Goal: Task Accomplishment & Management: Use online tool/utility

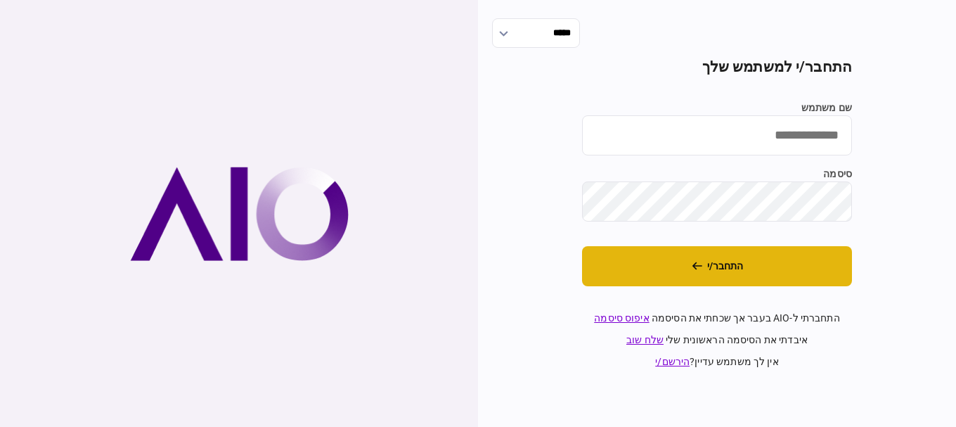
type input "*********"
click at [695, 254] on button "התחבר/י" at bounding box center [717, 266] width 270 height 40
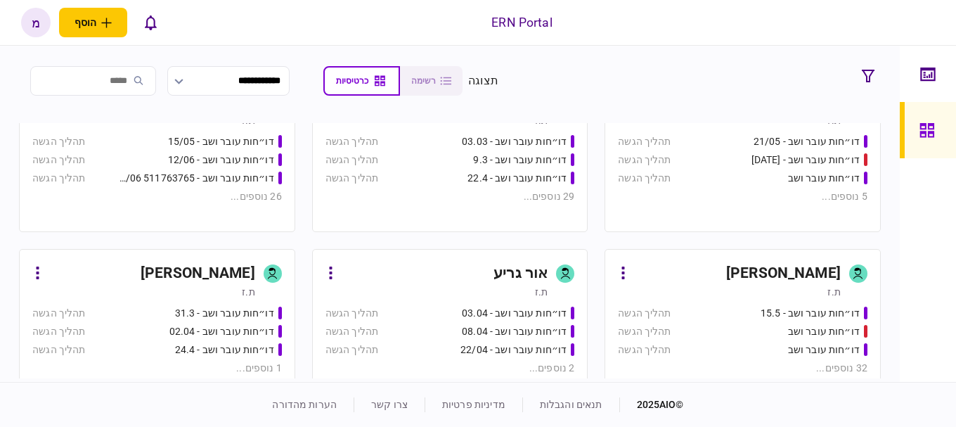
scroll to position [318, 0]
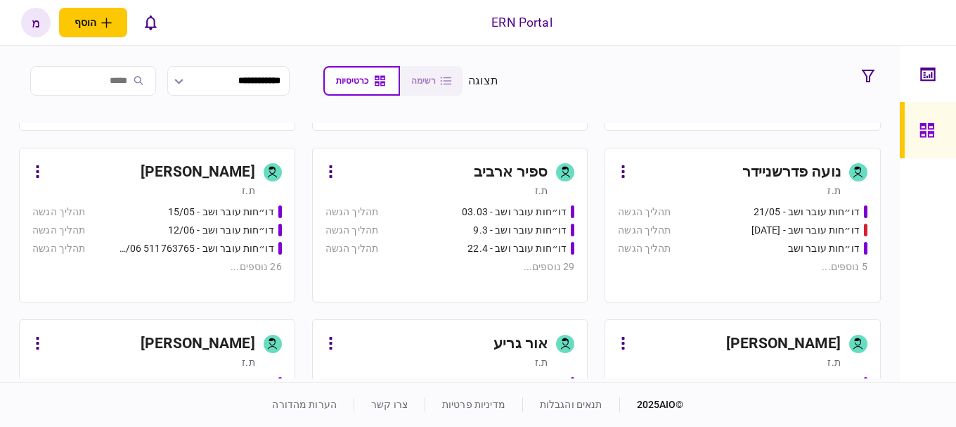
click at [108, 171] on div "[PERSON_NAME]" at bounding box center [151, 172] width 207 height 22
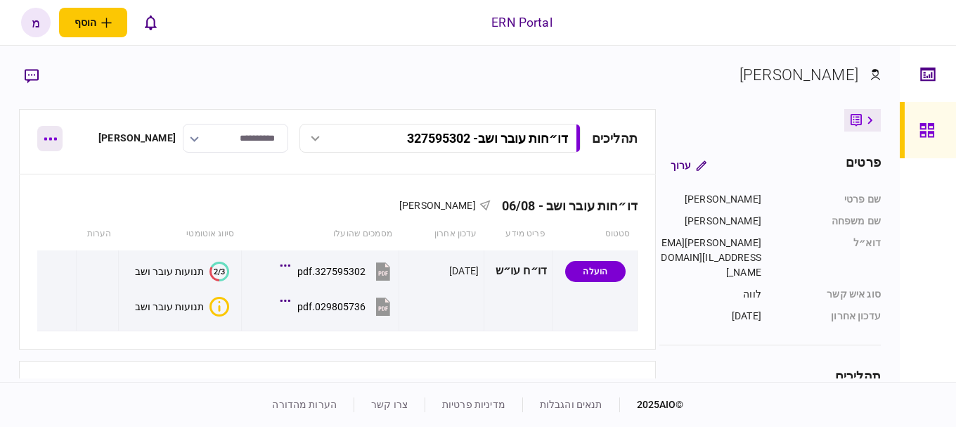
click at [55, 141] on button "button" at bounding box center [49, 138] width 25 height 25
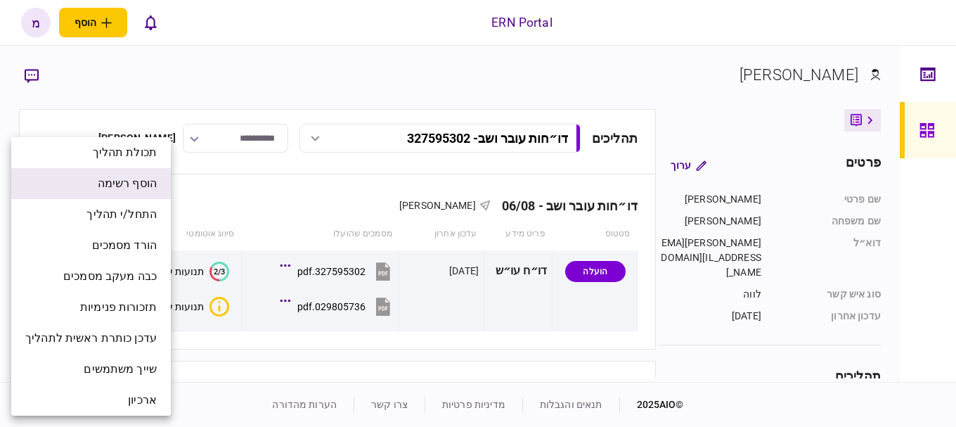
click at [63, 185] on li "הוסף רשימה" at bounding box center [91, 183] width 160 height 31
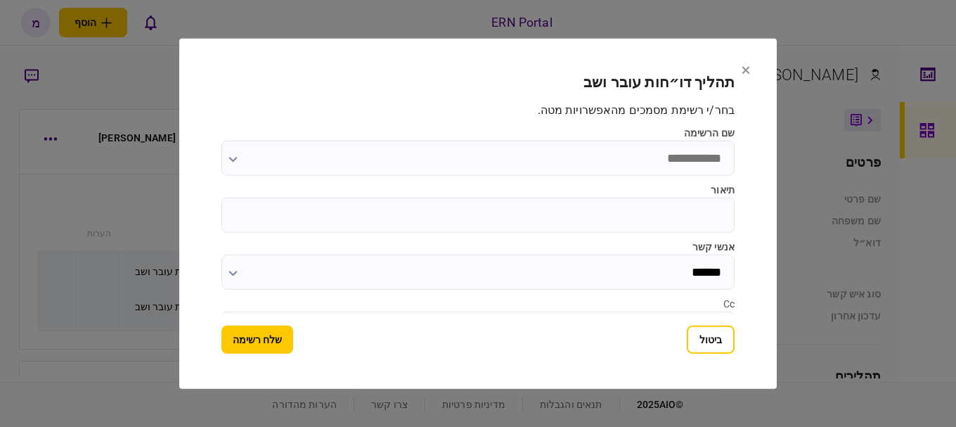
click at [335, 82] on h2 "תהליך דו״חות עובר ושב" at bounding box center [477, 82] width 513 height 18
click at [705, 352] on button "ביטול" at bounding box center [711, 339] width 48 height 28
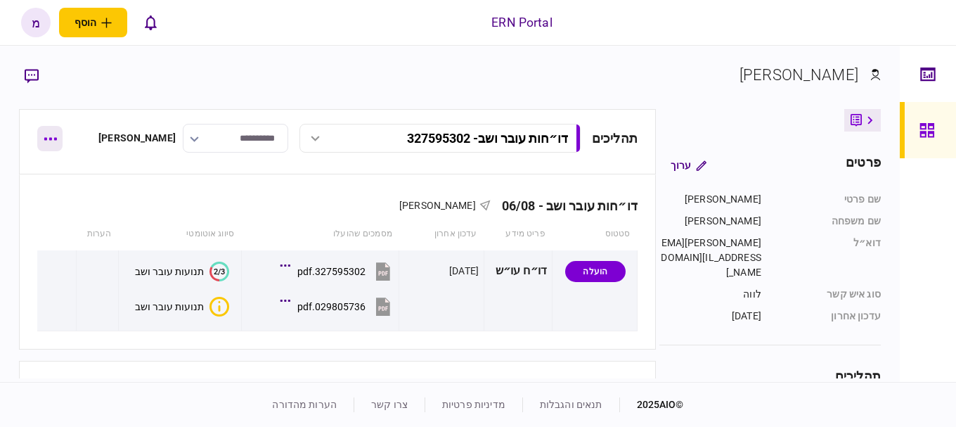
click at [42, 133] on button "button" at bounding box center [49, 138] width 25 height 25
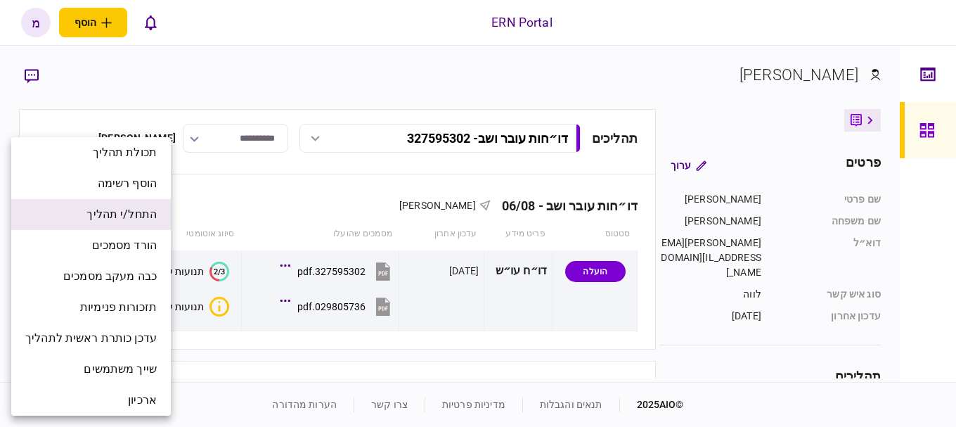
click at [105, 224] on li "התחל/י תהליך" at bounding box center [91, 214] width 160 height 31
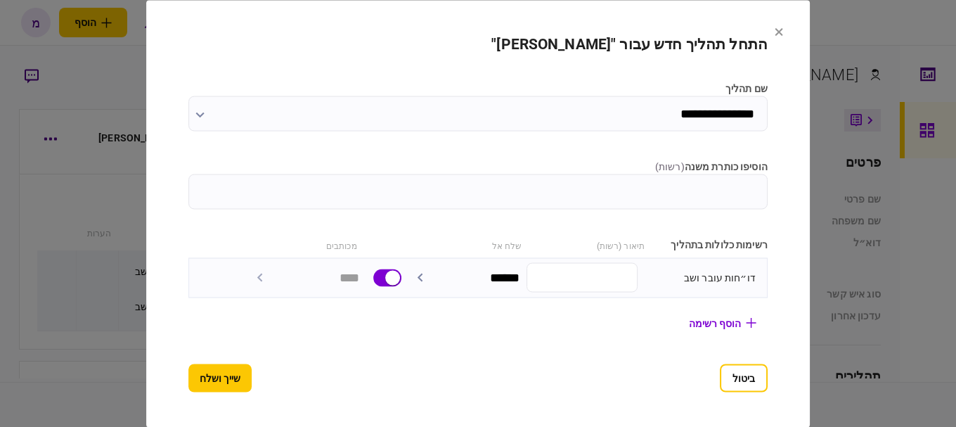
click at [597, 193] on input "הוסיפו כותרת משנה ( רשות )" at bounding box center [477, 191] width 579 height 35
type input "*"
paste input "********"
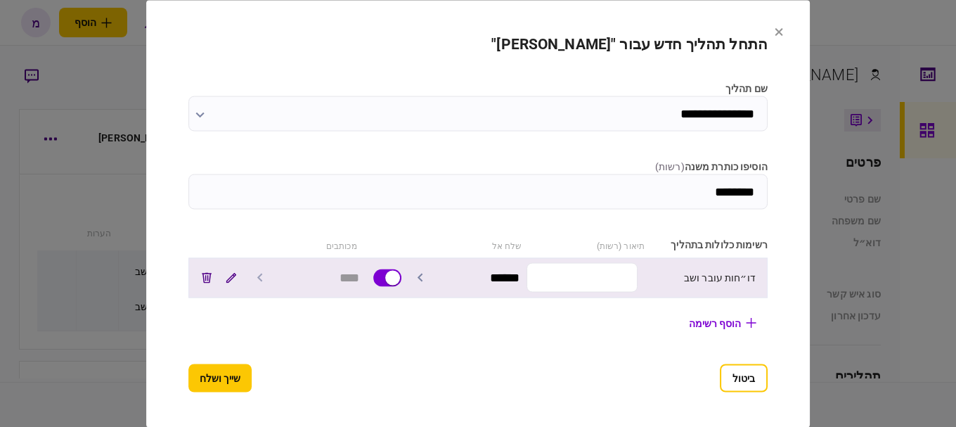
type input "********"
click at [616, 271] on input "text" at bounding box center [581, 278] width 111 height 30
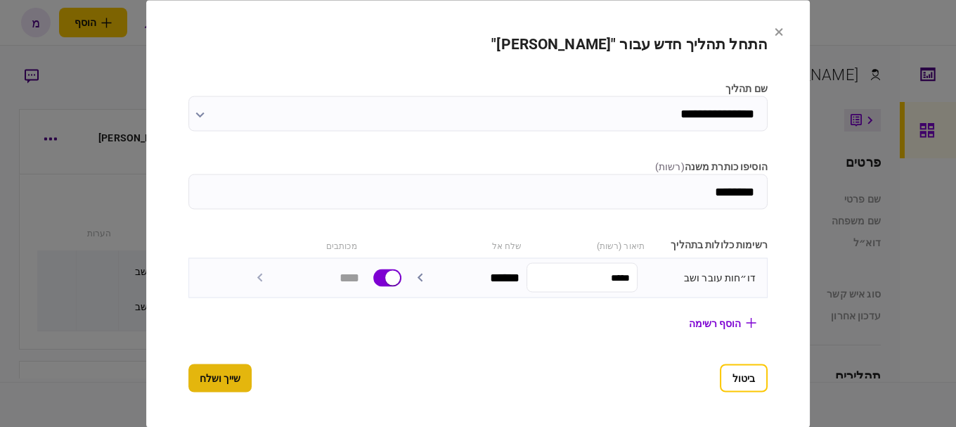
type input "*****"
click at [188, 387] on button "שייך ושלח" at bounding box center [219, 377] width 63 height 28
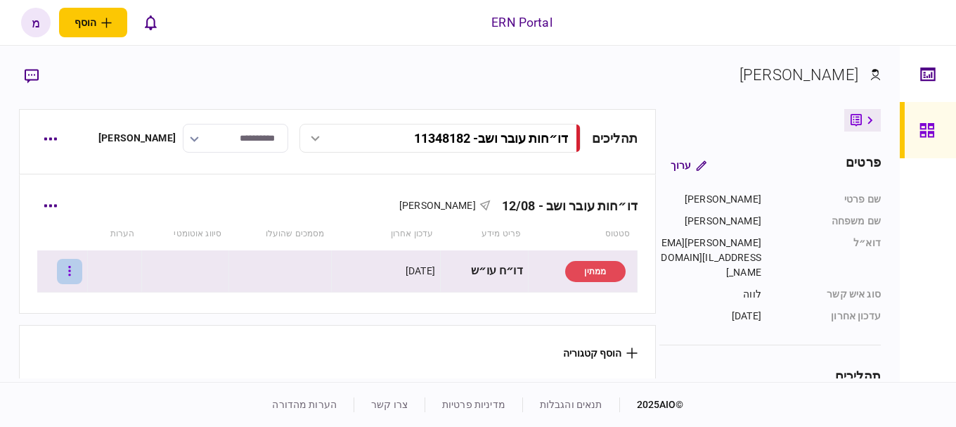
click at [77, 270] on button "button" at bounding box center [69, 271] width 25 height 25
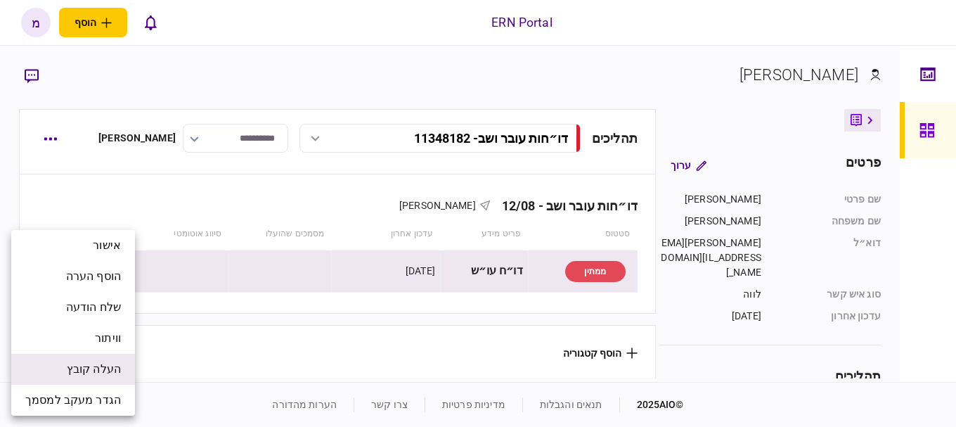
click at [85, 377] on span "העלה קובץ" at bounding box center [94, 369] width 54 height 17
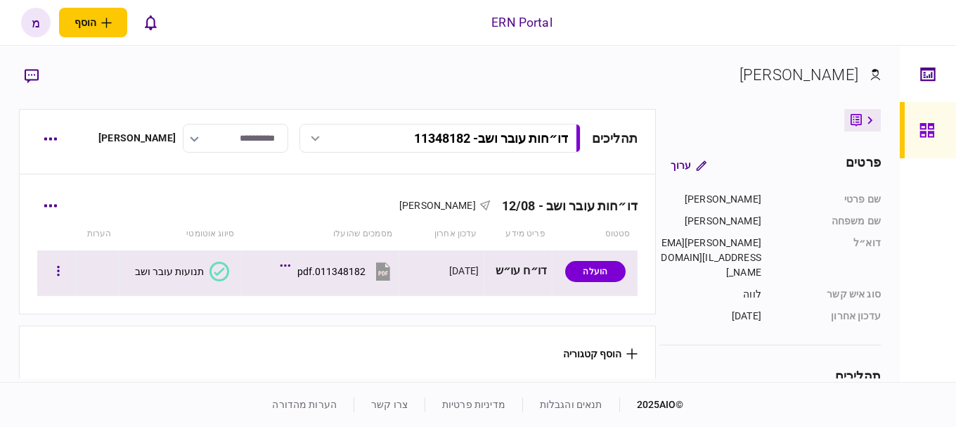
click at [216, 276] on icon at bounding box center [219, 271] width 20 height 20
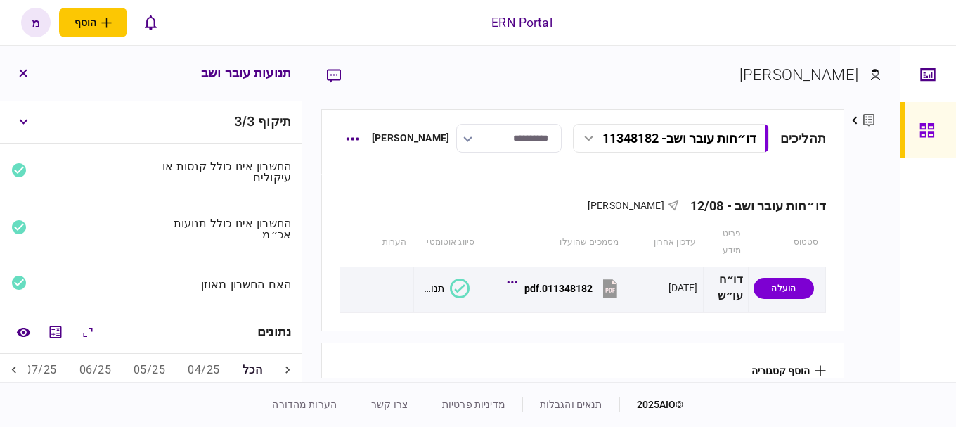
scroll to position [70, 0]
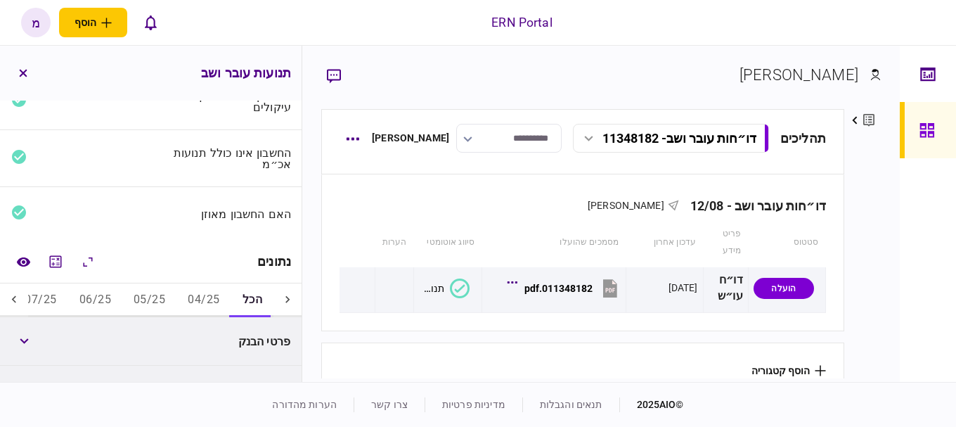
click at [129, 298] on button "05/25" at bounding box center [149, 300] width 54 height 34
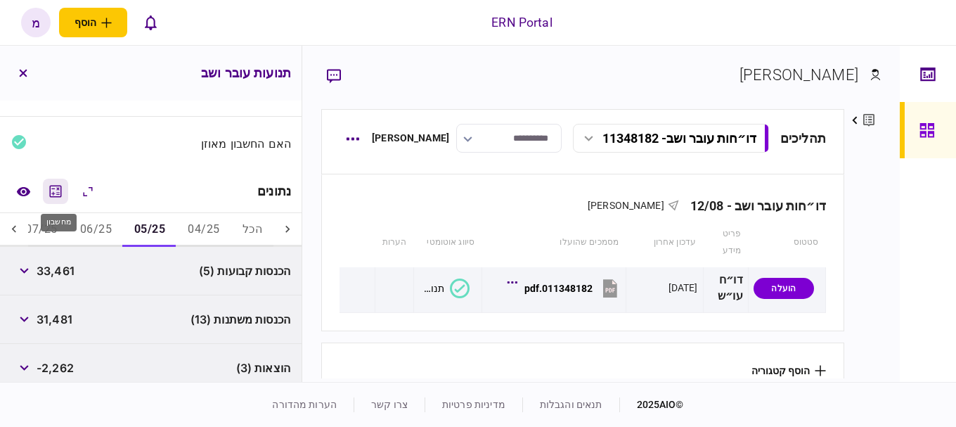
click at [58, 190] on icon "מחשבון" at bounding box center [55, 191] width 17 height 17
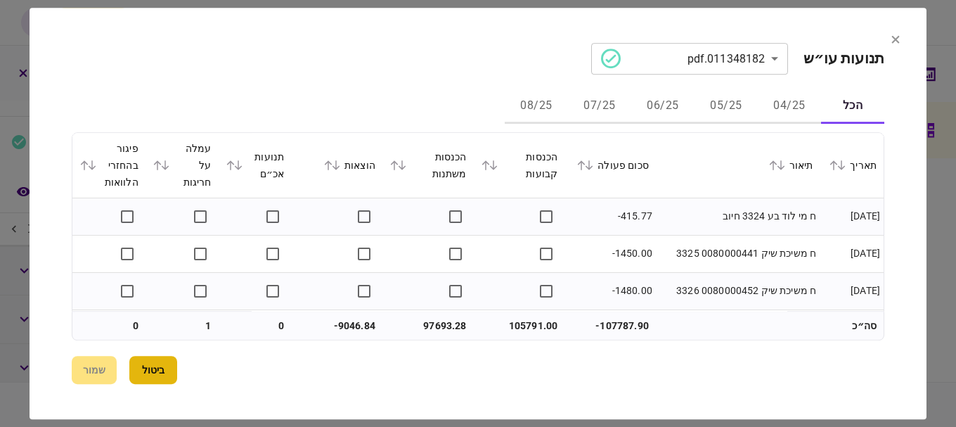
click at [152, 366] on button "ביטול" at bounding box center [153, 370] width 48 height 28
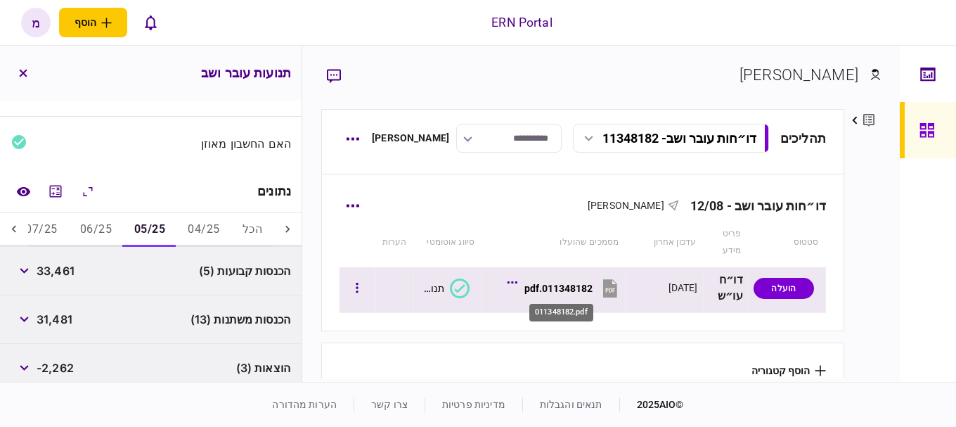
click at [583, 290] on div "011348182.pdf" at bounding box center [558, 288] width 68 height 11
click at [545, 291] on div "011348182.pdf" at bounding box center [558, 288] width 68 height 11
click at [578, 287] on div "011348182.pdf" at bounding box center [558, 288] width 68 height 11
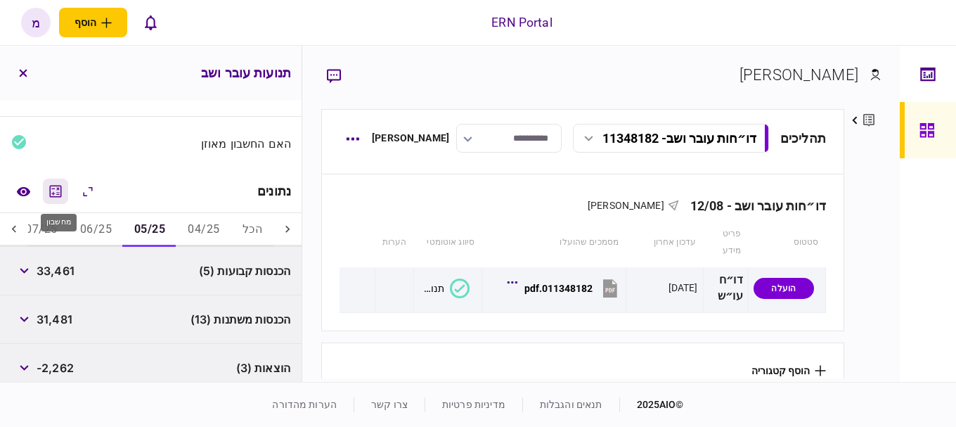
click at [56, 188] on icon "מחשבון" at bounding box center [55, 191] width 17 height 17
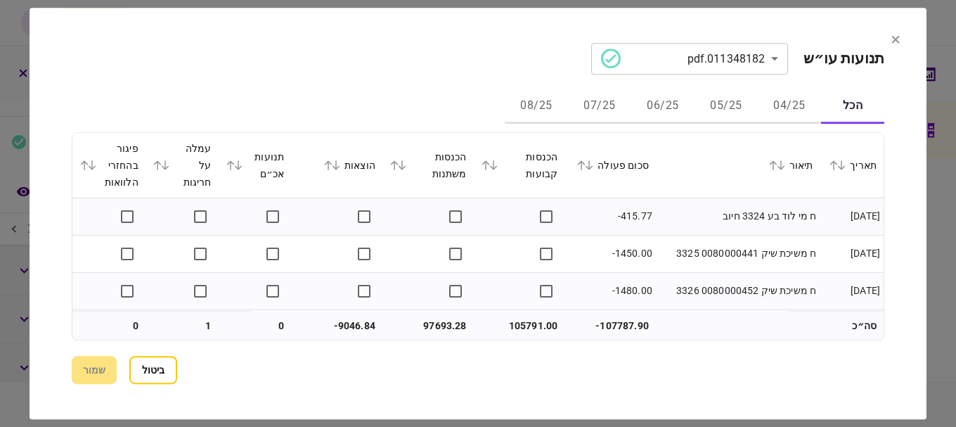
click at [158, 167] on icon at bounding box center [157, 165] width 8 height 10
click at [484, 167] on icon at bounding box center [485, 165] width 8 height 10
click at [744, 104] on button "05/25" at bounding box center [725, 107] width 63 height 34
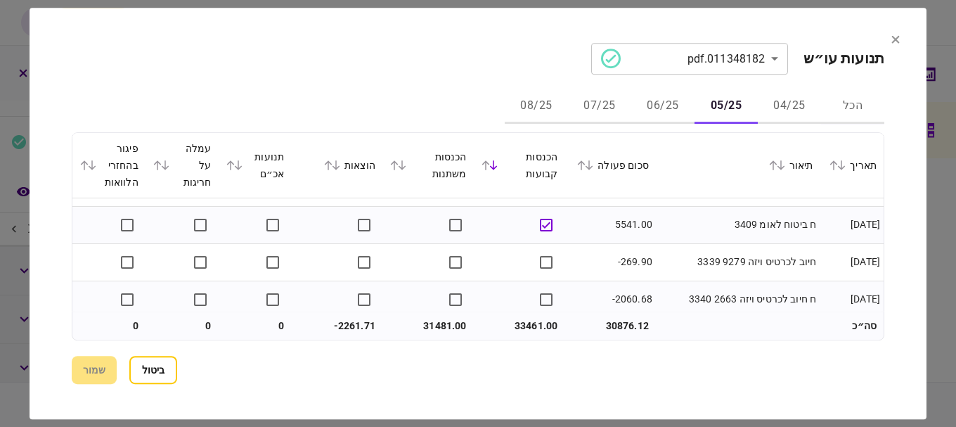
scroll to position [70, 0]
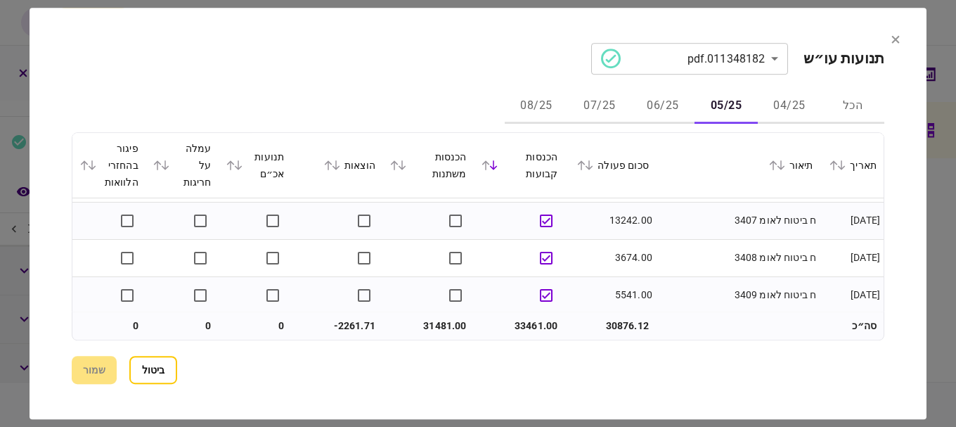
click at [402, 162] on icon at bounding box center [402, 165] width 8 height 10
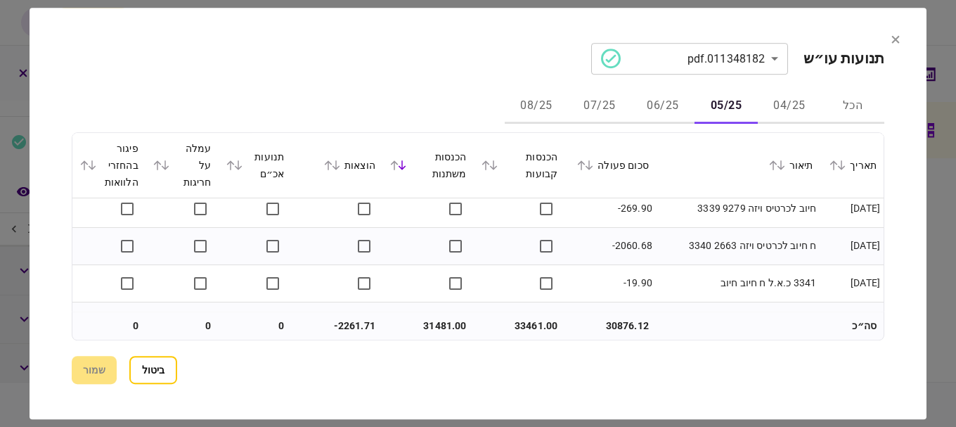
scroll to position [422, 0]
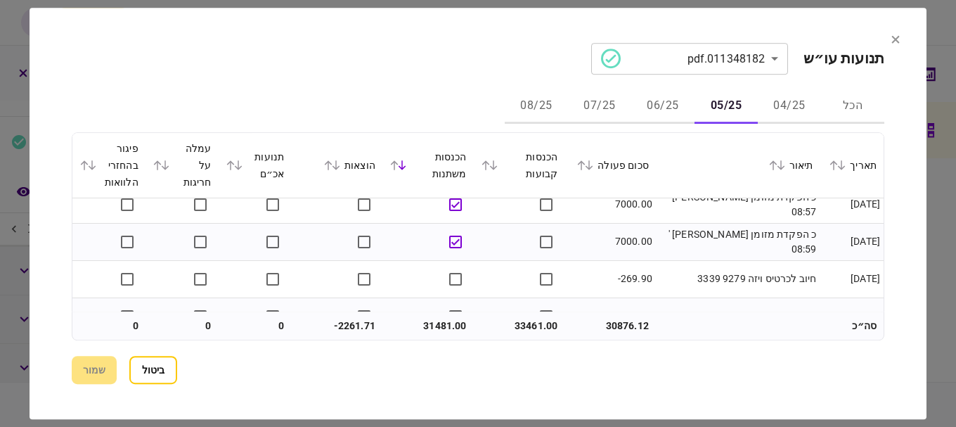
click at [339, 167] on icon at bounding box center [336, 165] width 8 height 10
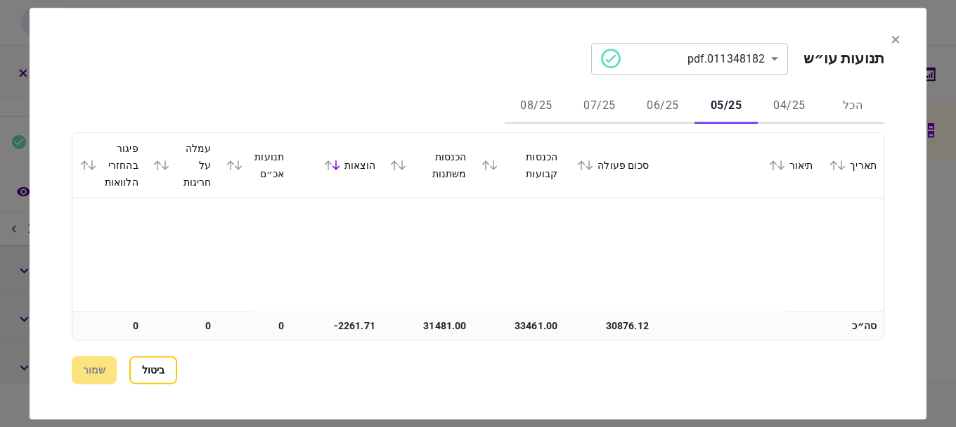
scroll to position [211, 0]
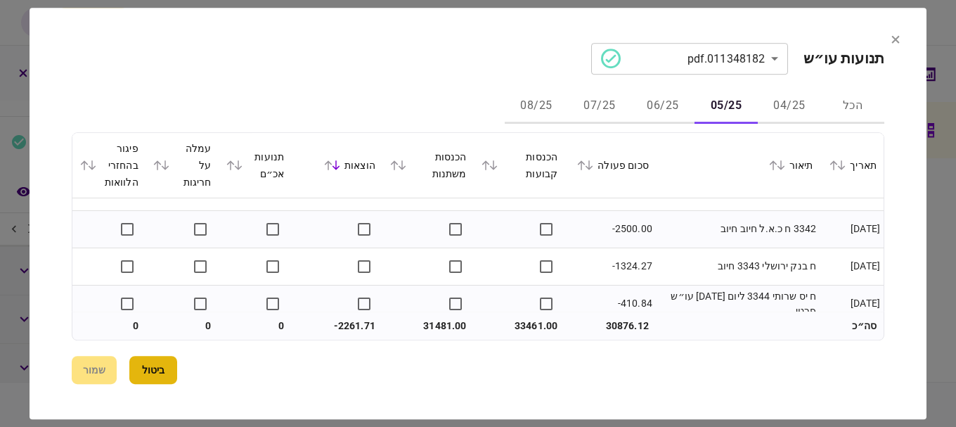
click at [171, 359] on button "ביטול" at bounding box center [153, 370] width 48 height 28
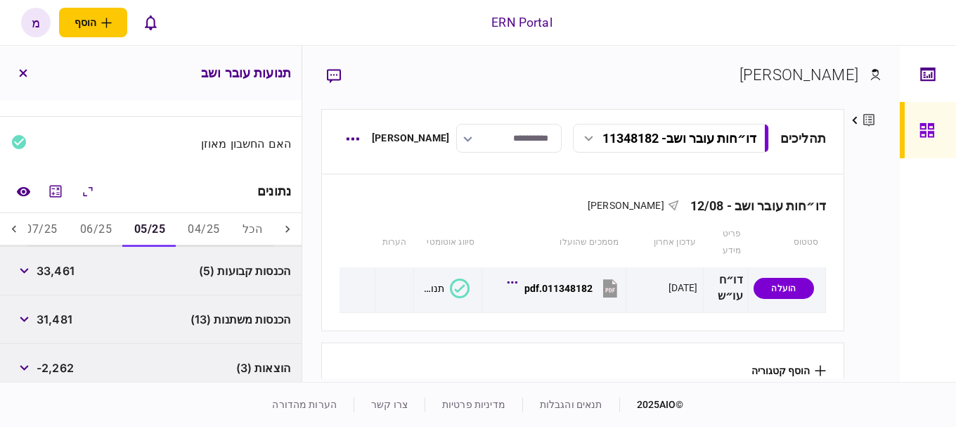
scroll to position [345, 0]
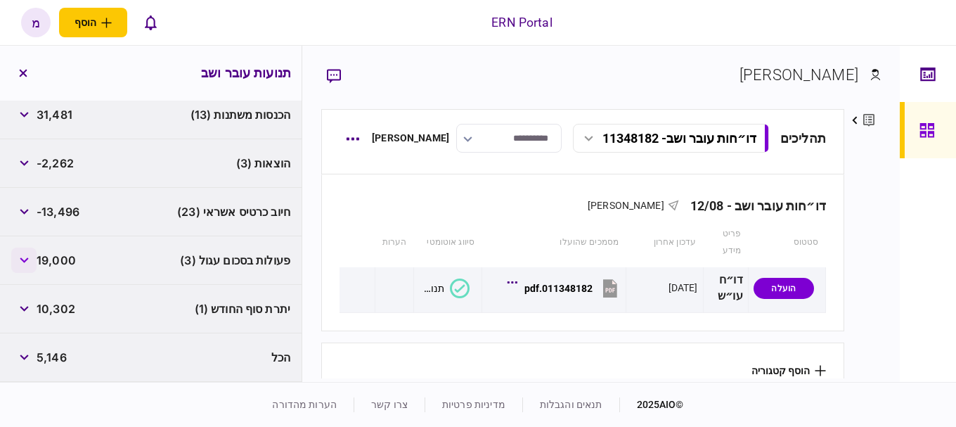
click at [26, 266] on button "button" at bounding box center [23, 259] width 25 height 25
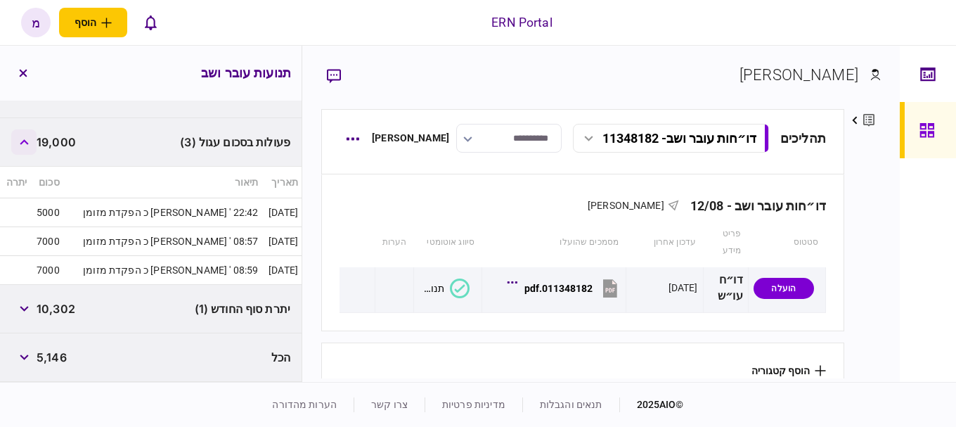
scroll to position [323, 0]
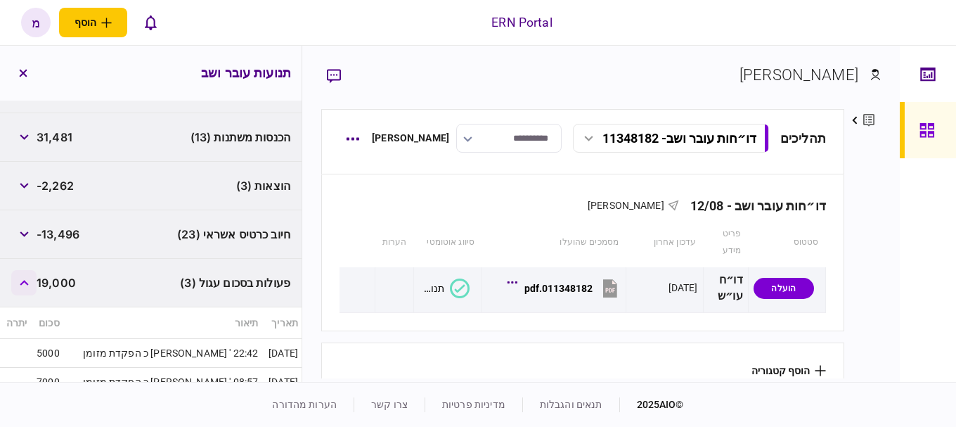
click at [25, 287] on button "button" at bounding box center [23, 282] width 25 height 25
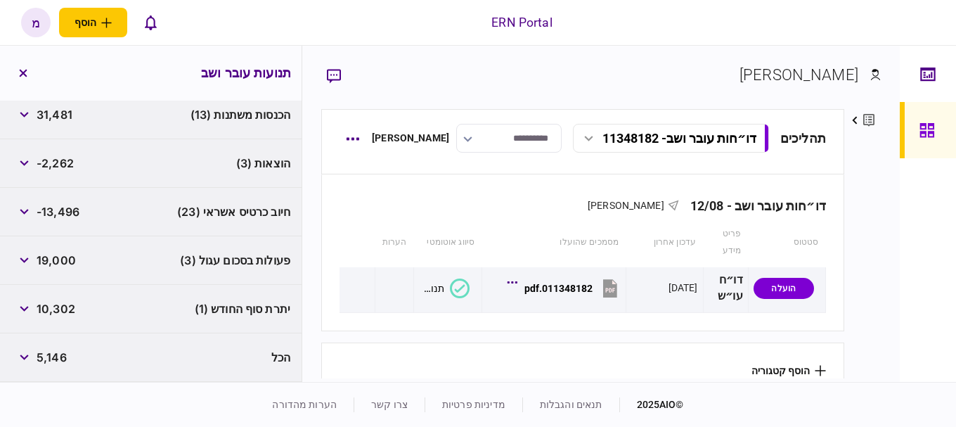
scroll to position [205, 0]
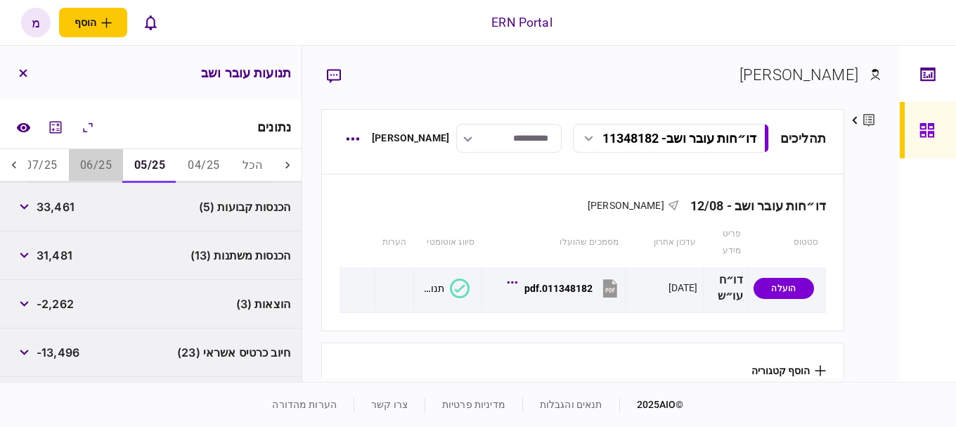
click at [115, 168] on button "06/25" at bounding box center [96, 166] width 54 height 34
click at [22, 253] on icon "button" at bounding box center [24, 255] width 9 height 6
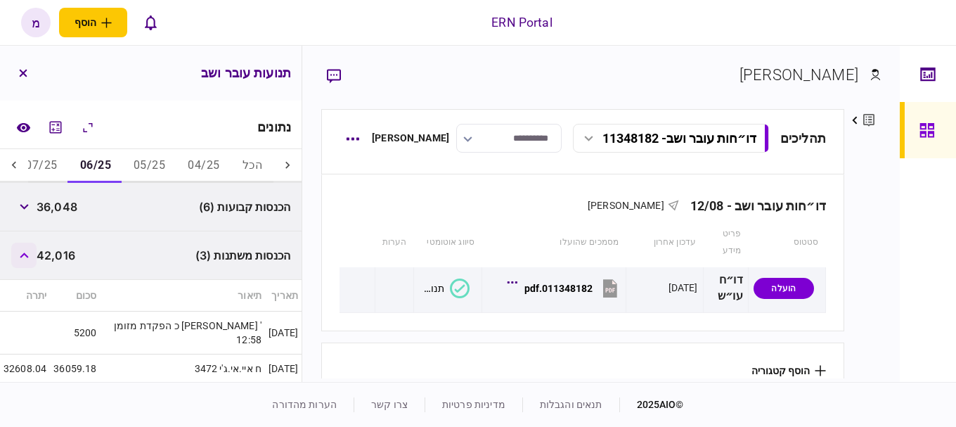
scroll to position [275, 0]
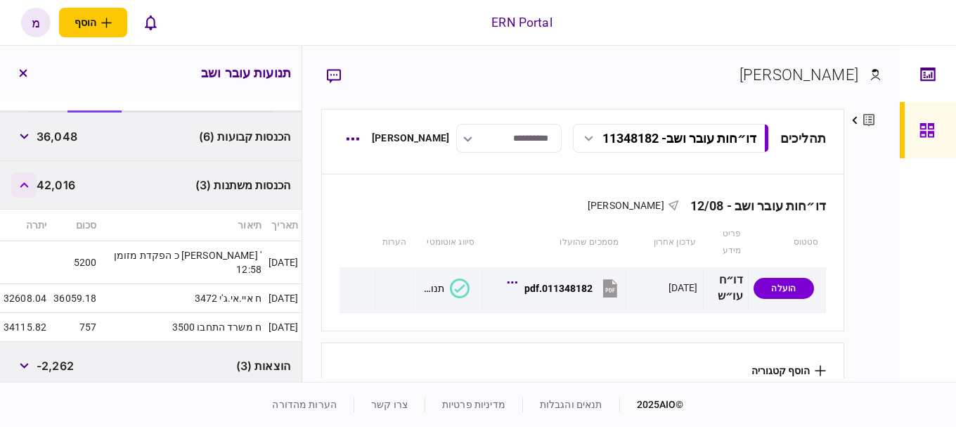
click at [22, 185] on button "button" at bounding box center [23, 184] width 25 height 25
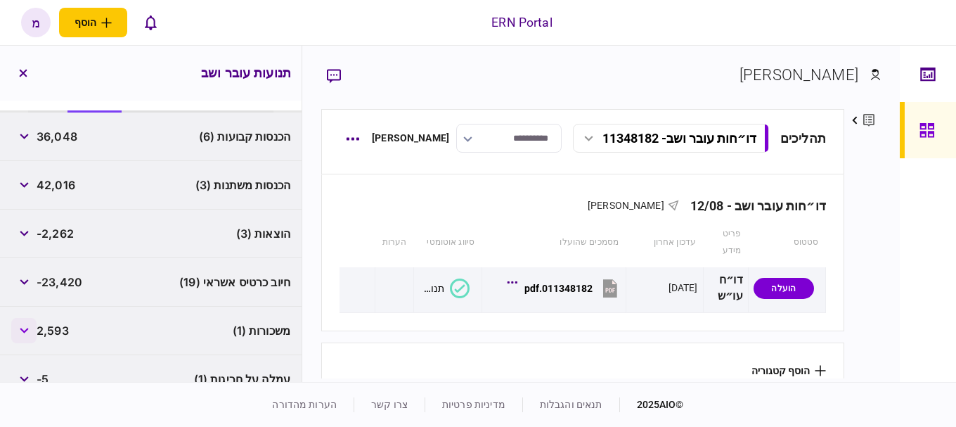
click at [34, 330] on button "button" at bounding box center [23, 330] width 25 height 25
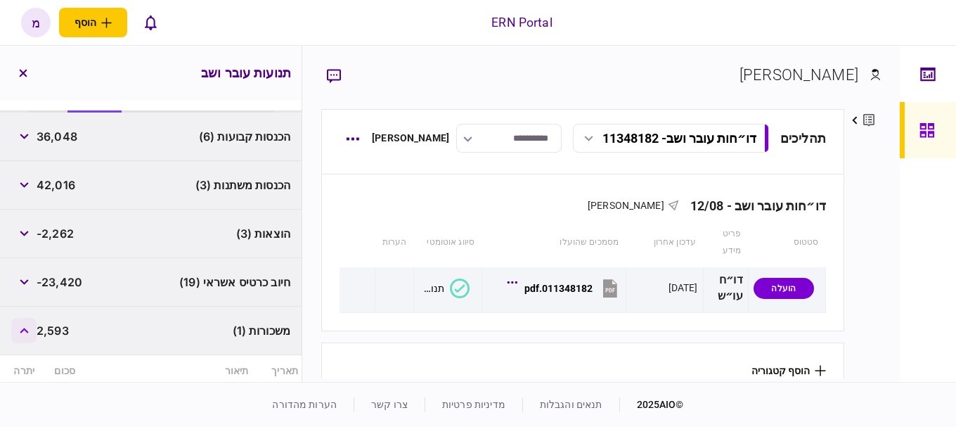
scroll to position [345, 0]
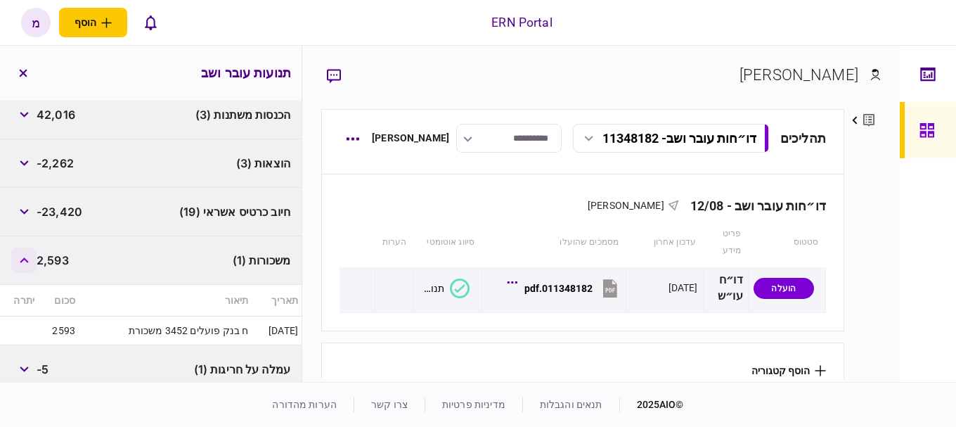
click at [25, 260] on icon "button" at bounding box center [24, 260] width 8 height 6
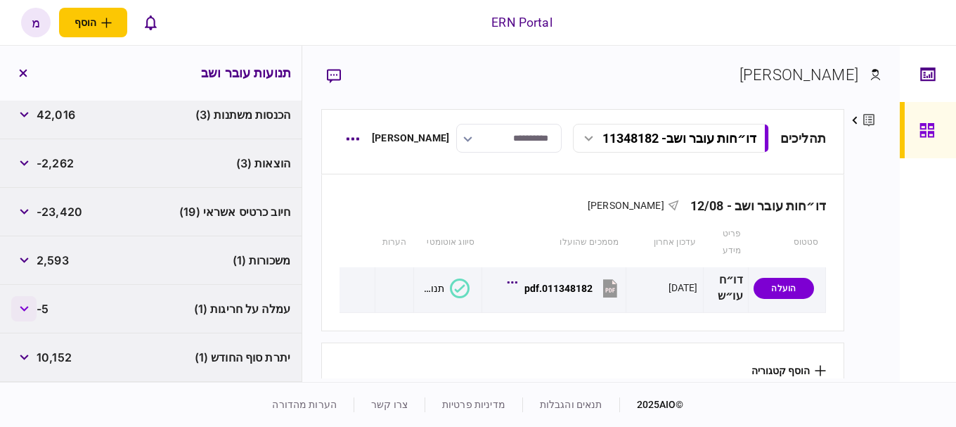
click at [32, 307] on button "button" at bounding box center [23, 308] width 25 height 25
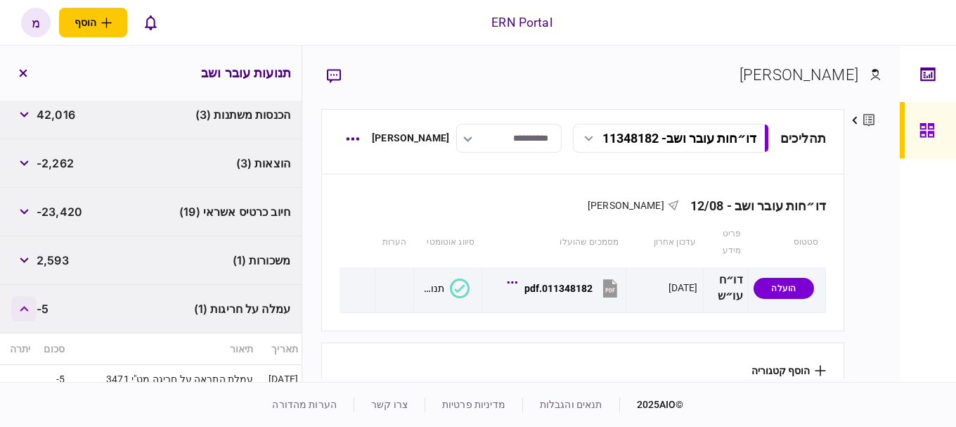
scroll to position [415, 0]
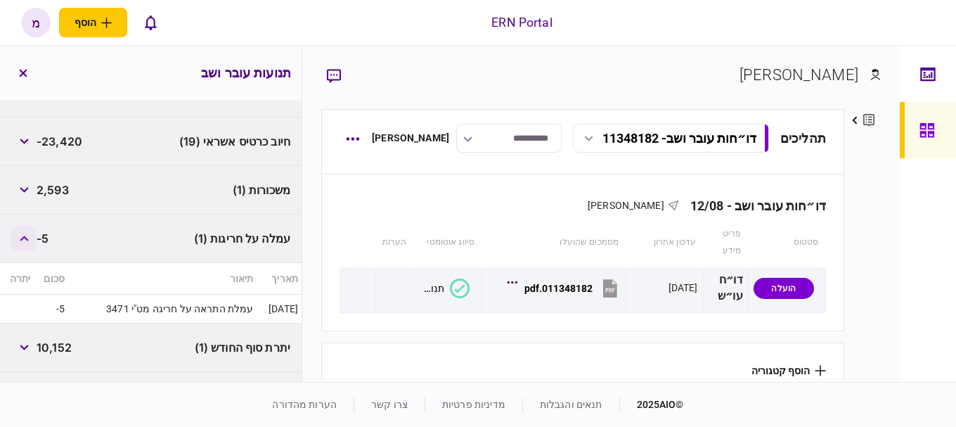
click at [30, 238] on button "button" at bounding box center [23, 238] width 25 height 25
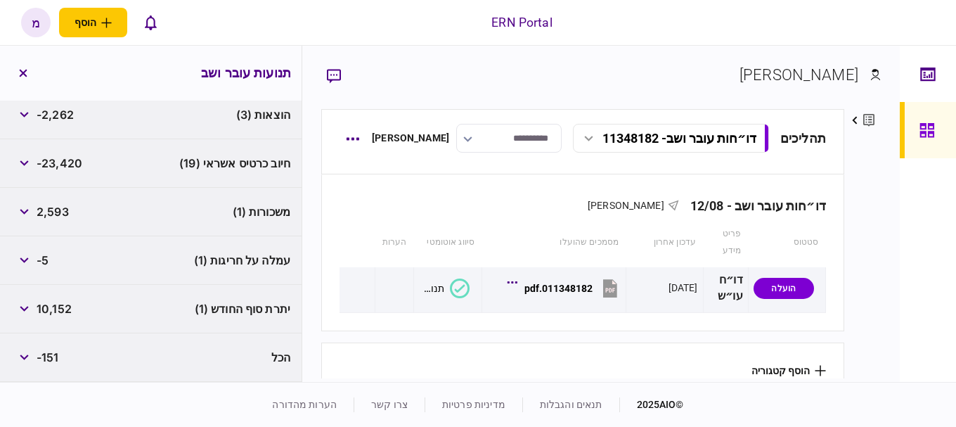
scroll to position [394, 0]
click at [112, 165] on div "חיוב כרטיס אשראי (19) -23,420" at bounding box center [151, 163] width 302 height 48
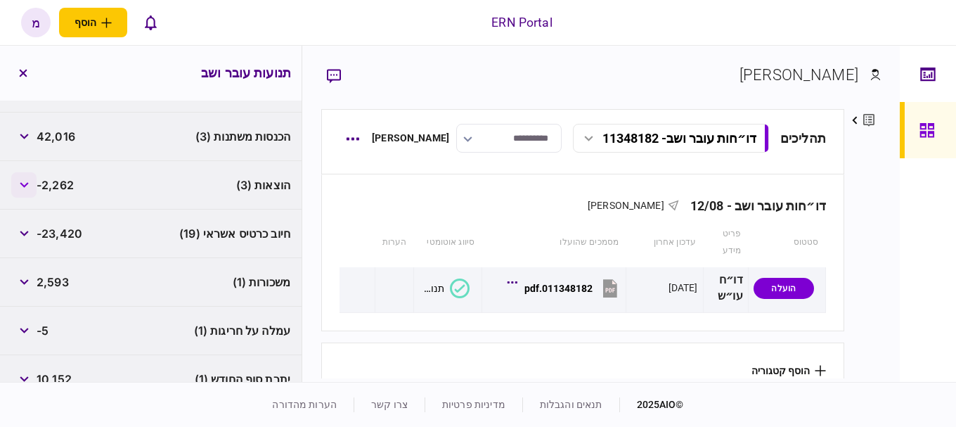
click at [26, 184] on icon "button" at bounding box center [24, 185] width 9 height 6
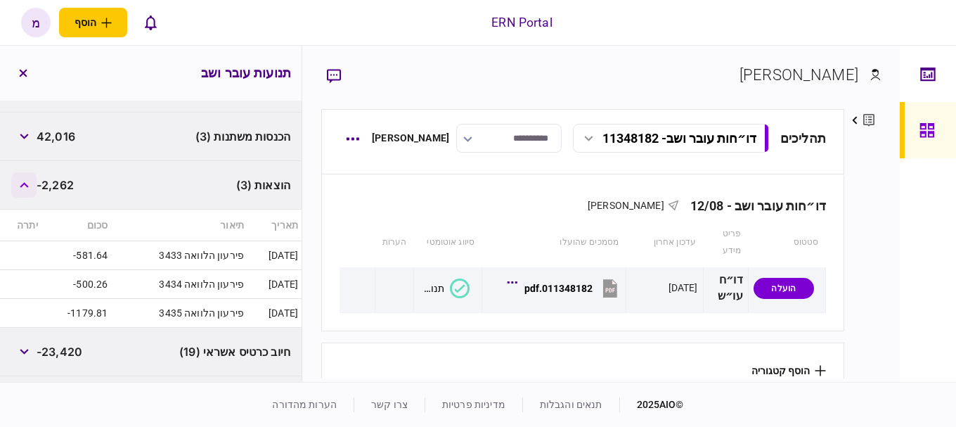
click at [30, 181] on button "button" at bounding box center [23, 184] width 25 height 25
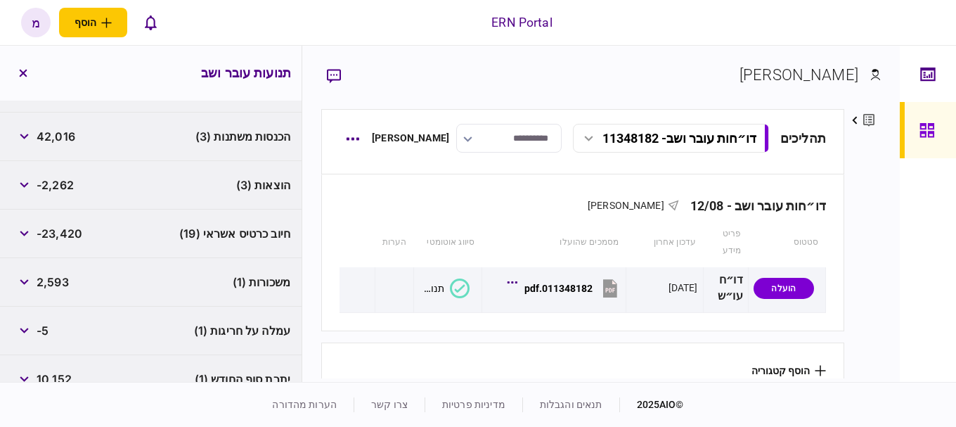
scroll to position [183, 0]
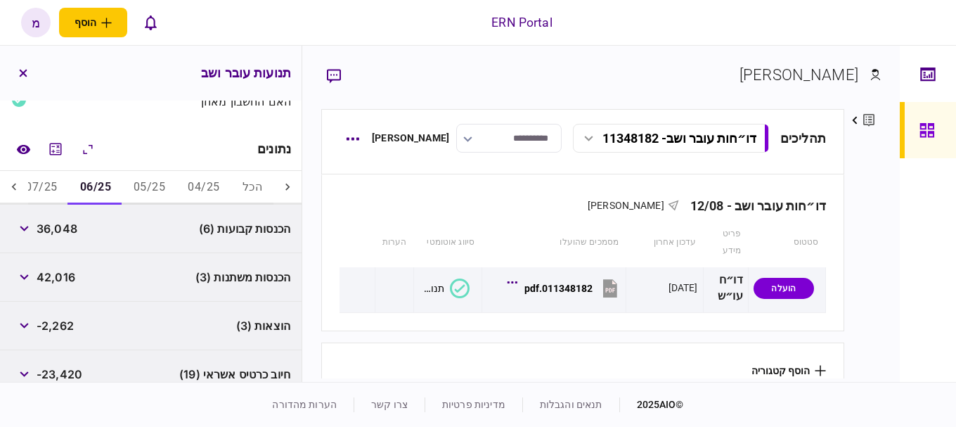
click at [158, 187] on button "05/25" at bounding box center [149, 188] width 54 height 34
click at [104, 181] on button "06/25" at bounding box center [96, 188] width 54 height 34
click at [94, 256] on div "הכנסות משתנות (3) 42,016" at bounding box center [151, 277] width 302 height 48
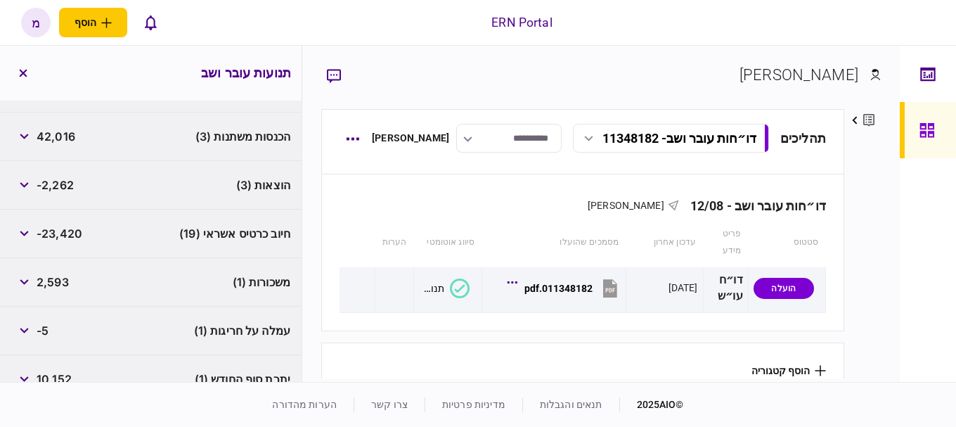
scroll to position [394, 0]
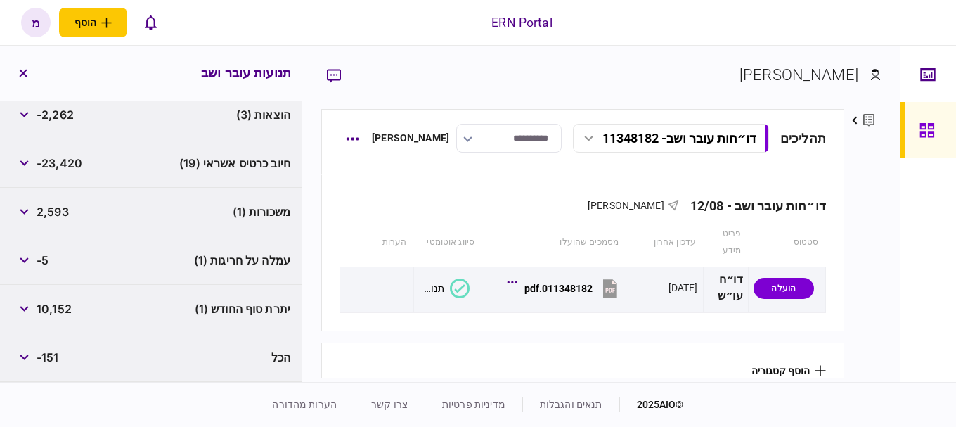
click at [155, 169] on div "חיוב כרטיס אשראי (19) -23,420" at bounding box center [151, 163] width 302 height 48
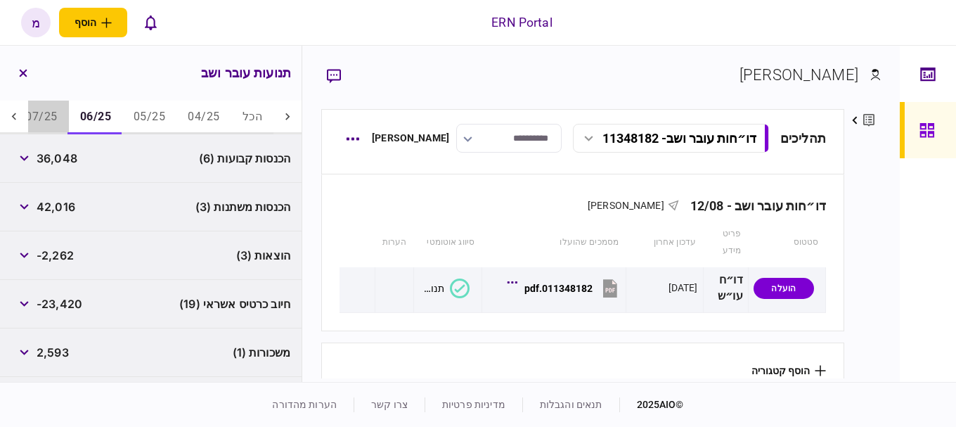
click at [41, 110] on button "07/25" at bounding box center [41, 118] width 54 height 34
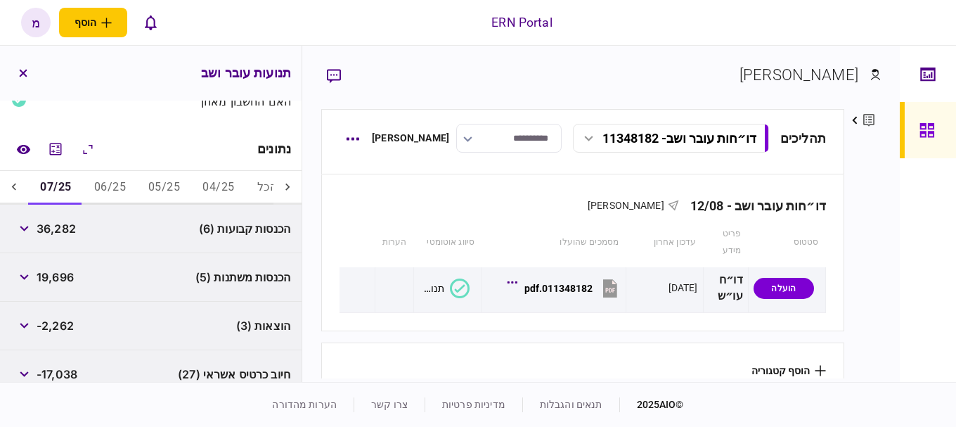
click at [18, 192] on icon at bounding box center [14, 187] width 14 height 14
click at [61, 194] on button "08/25" at bounding box center [54, 188] width 54 height 34
